Goal: Task Accomplishment & Management: Use online tool/utility

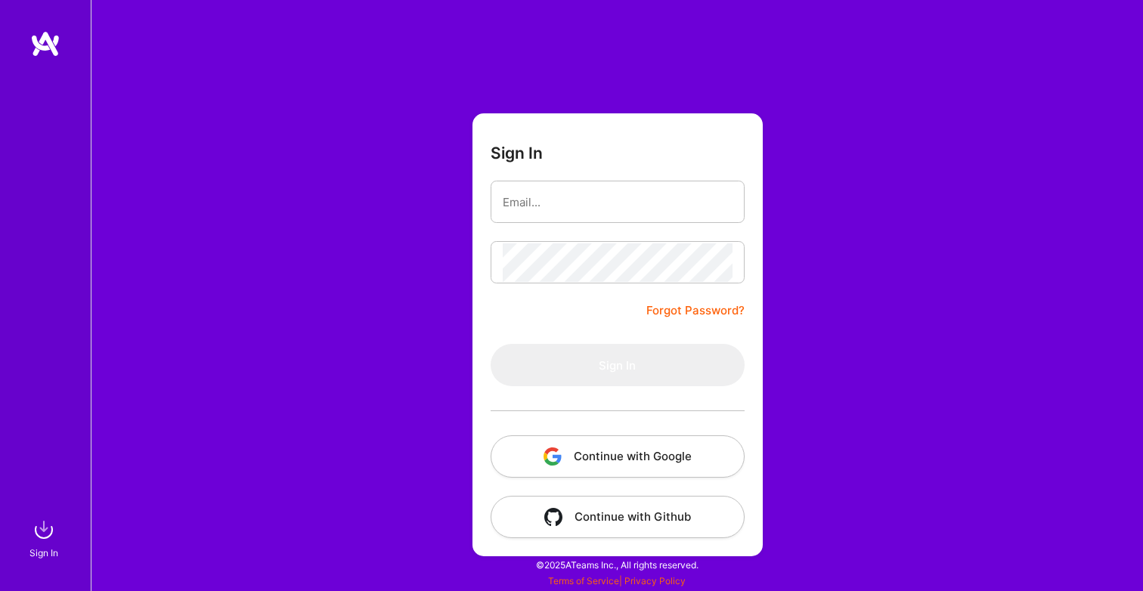
click at [647, 461] on button "Continue with Google" at bounding box center [617, 456] width 254 height 42
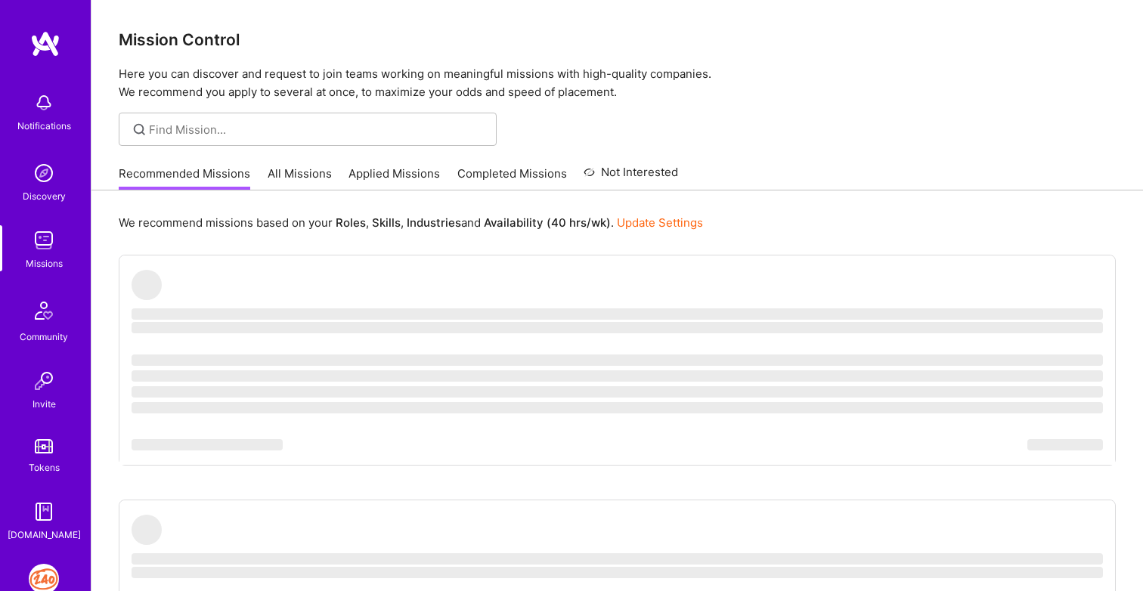
click at [37, 583] on img at bounding box center [44, 579] width 30 height 30
